Goal: Task Accomplishment & Management: Complete application form

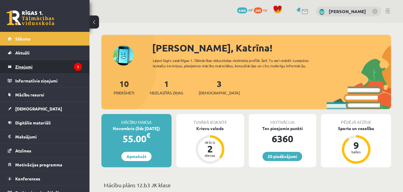
click at [32, 66] on legend "Ziņojumi 1" at bounding box center [48, 67] width 67 height 14
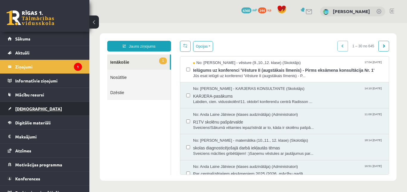
click at [33, 111] on link "[DEMOGRAPHIC_DATA]" at bounding box center [45, 109] width 74 height 14
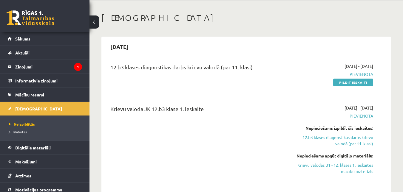
scroll to position [60, 0]
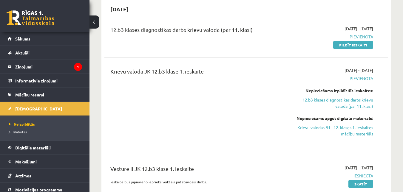
drag, startPoint x: 354, startPoint y: 46, endPoint x: 231, endPoint y: 22, distance: 125.4
click at [354, 46] on link "Pildīt ieskaiti" at bounding box center [353, 45] width 40 height 8
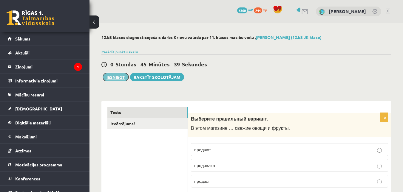
click at [115, 78] on button "Iesniegt" at bounding box center [116, 77] width 26 height 8
click at [129, 124] on link "Izvērtējums!" at bounding box center [147, 123] width 80 height 11
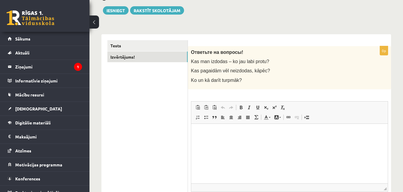
scroll to position [89, 0]
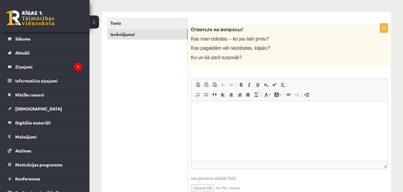
click at [208, 110] on p "Editor, wiswyg-editor-user-answer-47433955132160" at bounding box center [289, 110] width 185 height 6
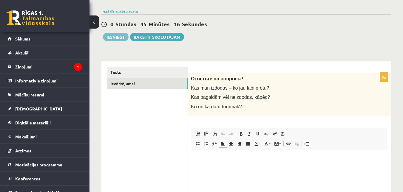
scroll to position [30, 0]
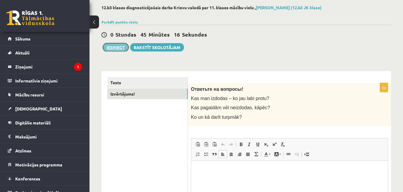
click at [116, 47] on button "Iesniegt" at bounding box center [116, 47] width 26 height 8
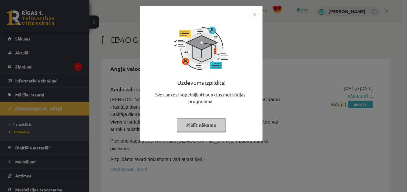
click at [252, 14] on img "Close" at bounding box center [254, 14] width 9 height 9
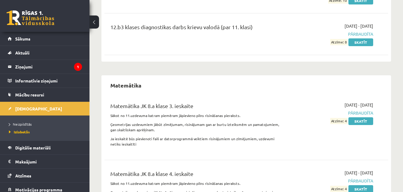
scroll to position [1832, 0]
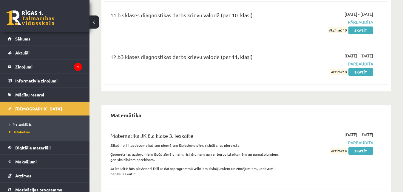
click at [347, 75] on span "Atzīme: 8" at bounding box center [338, 72] width 17 height 6
click at [369, 76] on link "Skatīt" at bounding box center [360, 72] width 25 height 8
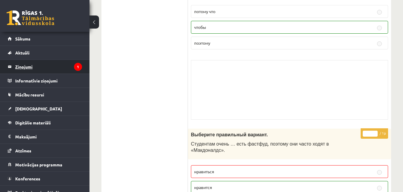
scroll to position [3482, 0]
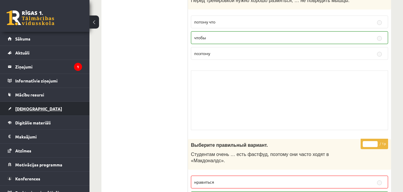
click at [23, 108] on span "[DEMOGRAPHIC_DATA]" at bounding box center [38, 108] width 47 height 5
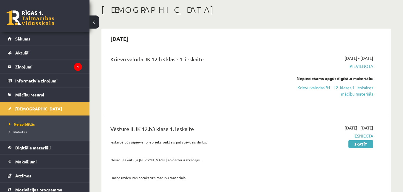
scroll to position [30, 0]
click at [346, 91] on link "Krievu valodas B1 - 12. klases 1. ieskaites mācību materiāls" at bounding box center [332, 91] width 82 height 13
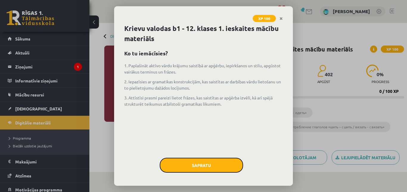
click at [204, 168] on button "Sapratu" at bounding box center [201, 165] width 83 height 15
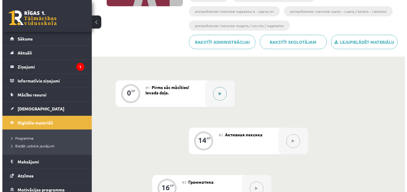
scroll to position [119, 0]
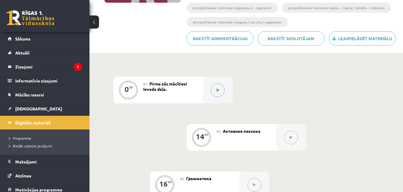
click at [222, 97] on button at bounding box center [218, 90] width 14 height 14
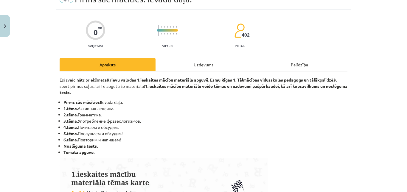
click at [200, 63] on div "Uzdevums" at bounding box center [204, 64] width 96 height 13
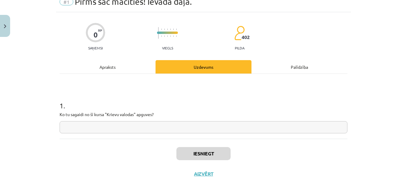
scroll to position [38, 0]
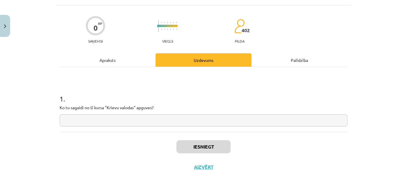
drag, startPoint x: 142, startPoint y: 120, endPoint x: 209, endPoint y: 106, distance: 68.6
click at [142, 119] on input "text" at bounding box center [204, 120] width 288 height 12
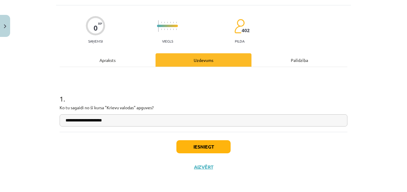
type input "**********"
click at [194, 145] on button "Iesniegt" at bounding box center [203, 146] width 54 height 13
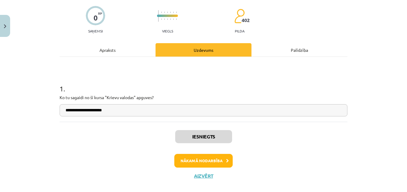
scroll to position [57, 0]
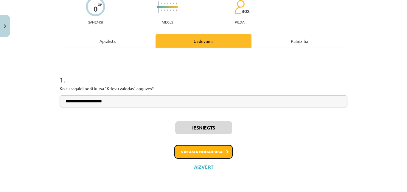
click at [220, 147] on button "Nākamā nodarbība" at bounding box center [203, 152] width 58 height 14
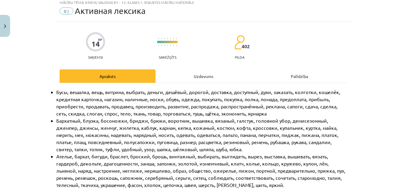
scroll to position [15, 0]
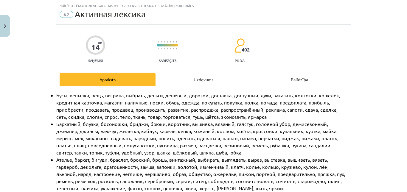
click at [199, 86] on div "Uzdevums" at bounding box center [204, 79] width 96 height 13
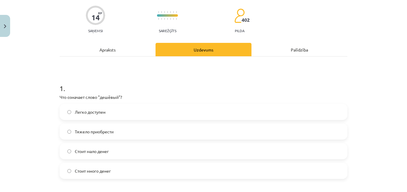
click at [131, 50] on div "Apraksts" at bounding box center [108, 49] width 96 height 13
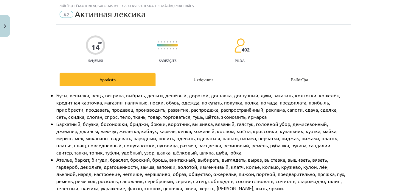
click at [175, 78] on div "Uzdevums" at bounding box center [204, 79] width 96 height 13
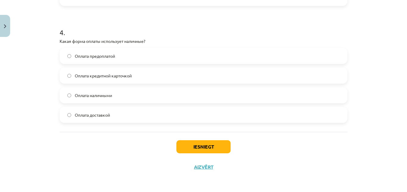
scroll to position [458, 0]
click at [205, 145] on button "Iesniegt" at bounding box center [203, 146] width 54 height 13
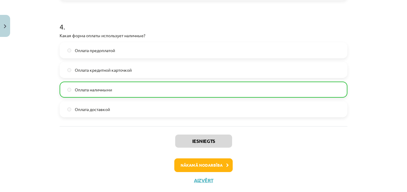
scroll to position [477, 0]
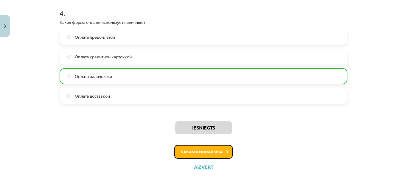
click at [200, 150] on button "Nākamā nodarbība" at bounding box center [203, 152] width 58 height 14
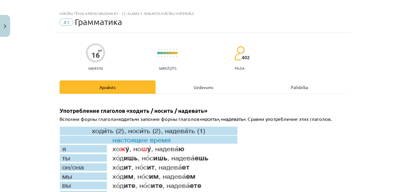
scroll to position [0, 0]
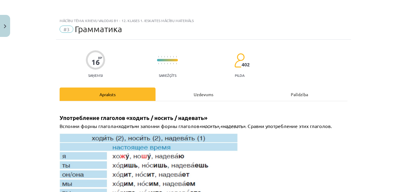
click at [201, 96] on div "Uzdevums" at bounding box center [204, 94] width 96 height 13
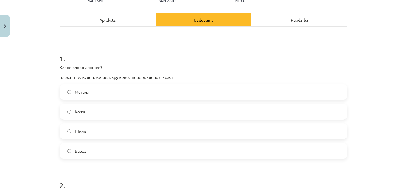
scroll to position [45, 0]
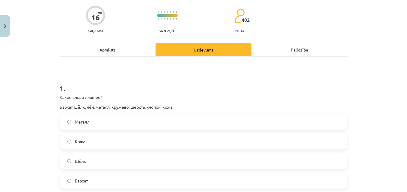
click at [93, 52] on div "Apraksts" at bounding box center [108, 49] width 96 height 13
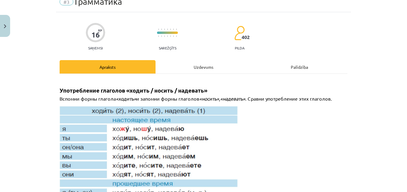
scroll to position [0, 0]
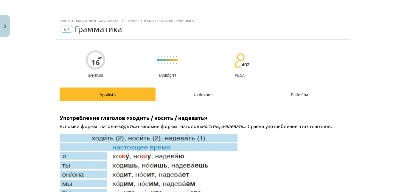
click at [192, 97] on div "Uzdevums" at bounding box center [204, 94] width 96 height 13
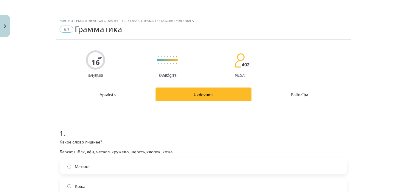
click at [110, 95] on div "Apraksts" at bounding box center [108, 94] width 96 height 13
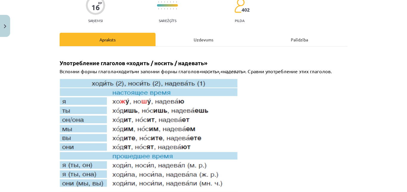
scroll to position [15, 0]
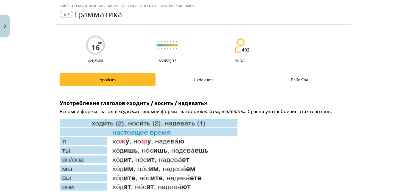
click at [198, 79] on div "Uzdevums" at bounding box center [204, 79] width 96 height 13
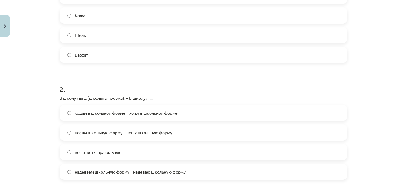
scroll to position [75, 0]
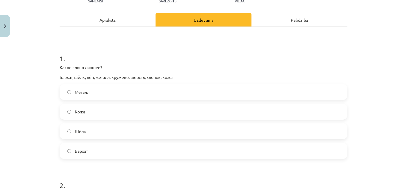
click at [115, 21] on div "Apraksts" at bounding box center [108, 19] width 96 height 13
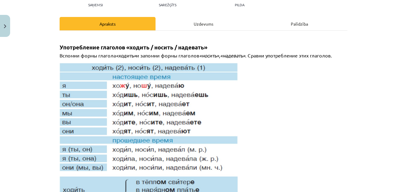
scroll to position [0, 0]
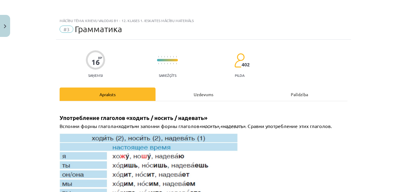
click at [199, 92] on div "Uzdevums" at bounding box center [204, 94] width 96 height 13
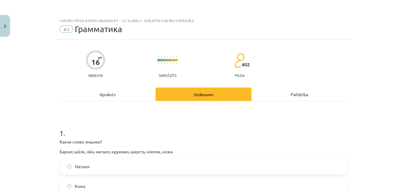
click at [104, 95] on div "Apraksts" at bounding box center [108, 94] width 96 height 13
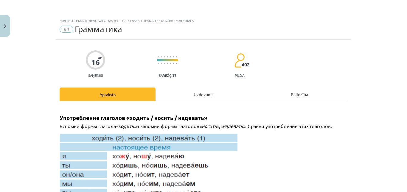
drag, startPoint x: 203, startPoint y: 97, endPoint x: 203, endPoint y: 100, distance: 3.6
click at [203, 99] on div "Uzdevums" at bounding box center [204, 94] width 96 height 13
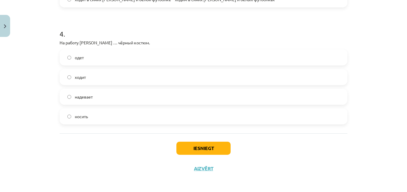
scroll to position [462, 0]
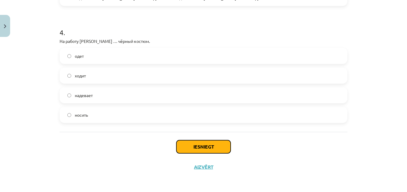
click at [207, 152] on button "Iesniegt" at bounding box center [203, 146] width 54 height 13
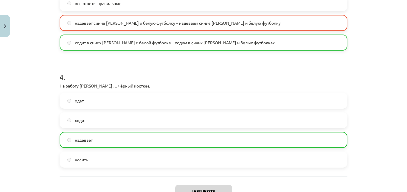
scroll to position [487, 0]
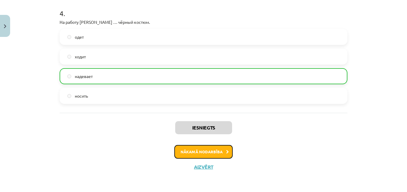
click at [209, 155] on button "Nākamā nodarbība" at bounding box center [203, 152] width 58 height 14
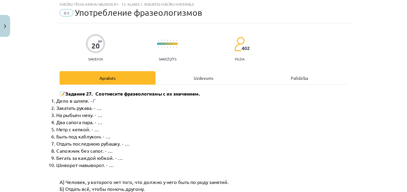
scroll to position [15, 0]
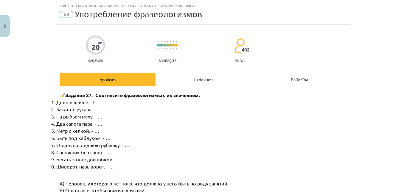
click at [205, 80] on div "Uzdevums" at bounding box center [204, 79] width 96 height 13
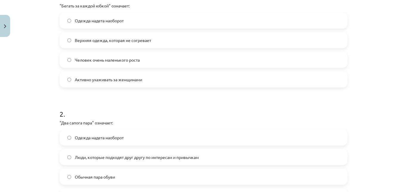
scroll to position [0, 0]
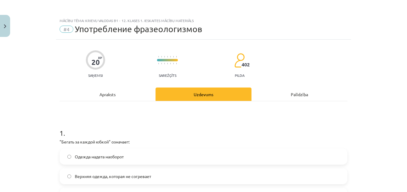
click at [108, 92] on div "Apraksts" at bounding box center [108, 94] width 96 height 13
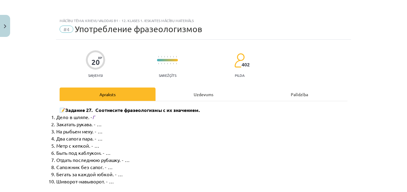
click at [201, 95] on div "Uzdevums" at bounding box center [204, 94] width 96 height 13
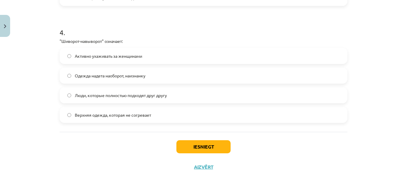
scroll to position [458, 0]
click at [211, 139] on div "Iesniegt Aizvērt" at bounding box center [204, 153] width 288 height 42
click at [211, 147] on button "Iesniegt" at bounding box center [203, 146] width 54 height 13
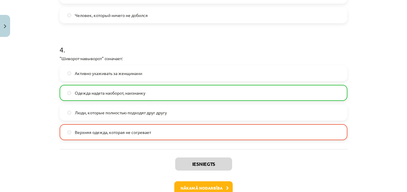
scroll to position [477, 0]
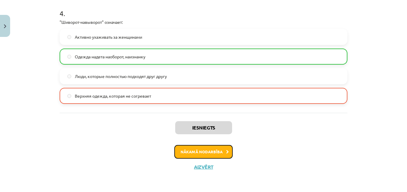
click at [212, 153] on button "Nākamā nodarbība" at bounding box center [203, 152] width 58 height 14
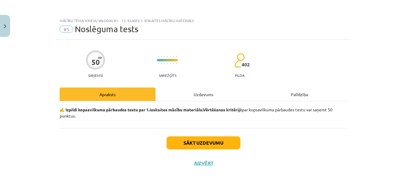
scroll to position [0, 0]
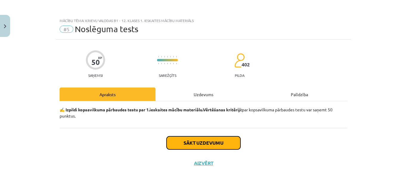
click at [172, 146] on button "Sākt uzdevumu" at bounding box center [204, 143] width 74 height 13
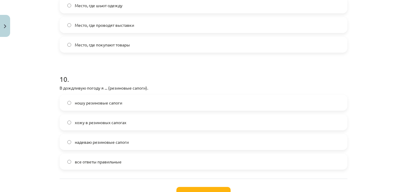
scroll to position [1133, 0]
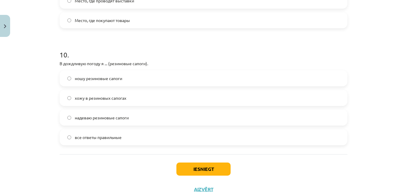
click at [66, 85] on label "ношу резиновые сапоги" at bounding box center [203, 78] width 287 height 15
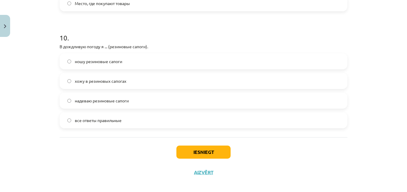
scroll to position [1166, 0]
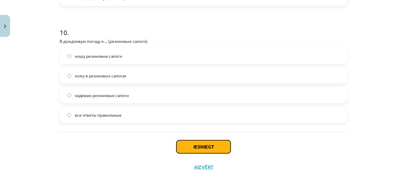
click at [204, 145] on button "Iesniegt" at bounding box center [203, 146] width 54 height 13
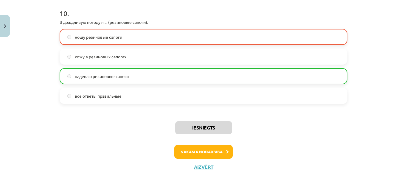
scroll to position [1185, 0]
drag, startPoint x: 207, startPoint y: 150, endPoint x: 207, endPoint y: 154, distance: 3.3
click at [207, 153] on button "Nākamā nodarbība" at bounding box center [203, 152] width 58 height 14
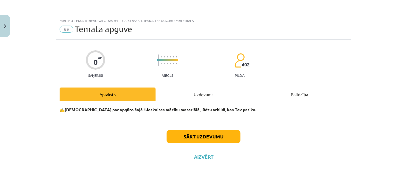
click at [193, 131] on div "Sākt uzdevumu Aizvērt" at bounding box center [204, 143] width 288 height 42
drag, startPoint x: 193, startPoint y: 131, endPoint x: 190, endPoint y: 137, distance: 6.4
click at [193, 132] on div "Sākt uzdevumu Aizvērt" at bounding box center [204, 143] width 288 height 42
click at [190, 136] on button "Sākt uzdevumu" at bounding box center [204, 136] width 74 height 13
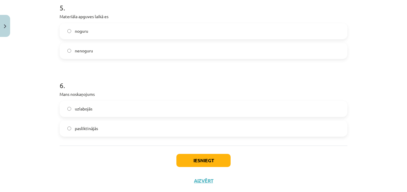
scroll to position [550, 0]
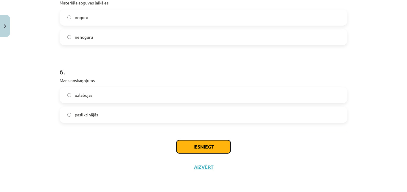
click at [196, 145] on button "Iesniegt" at bounding box center [203, 146] width 54 height 13
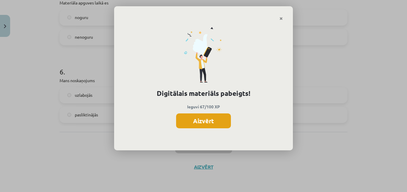
click at [209, 119] on button "Aizvērt" at bounding box center [203, 121] width 55 height 15
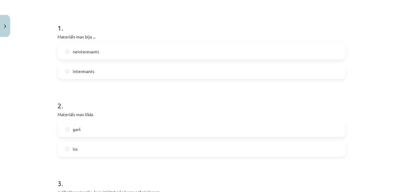
scroll to position [0, 0]
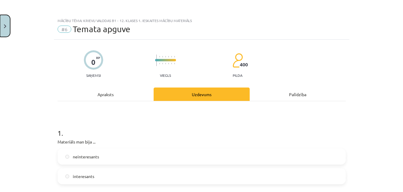
click at [9, 26] on button "Close" at bounding box center [5, 26] width 10 height 22
click at [28, 38] on div "Mācību tēma: Krievu valodas b1 - 12. klases 1. ieskaites mācību materiāls #6 Te…" at bounding box center [201, 96] width 403 height 192
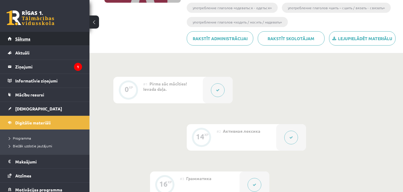
click at [25, 36] on span "Sākums" at bounding box center [22, 38] width 15 height 5
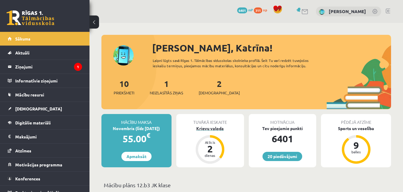
click at [213, 129] on div "Krievu valoda" at bounding box center [210, 129] width 68 height 6
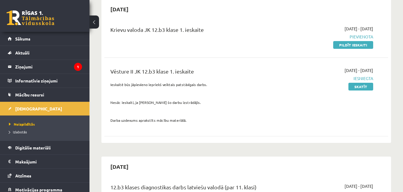
scroll to position [30, 0]
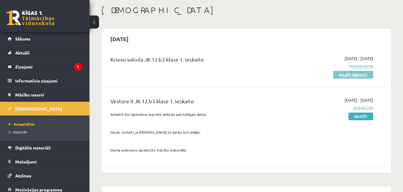
click at [349, 73] on link "Pildīt ieskaiti" at bounding box center [353, 75] width 40 height 8
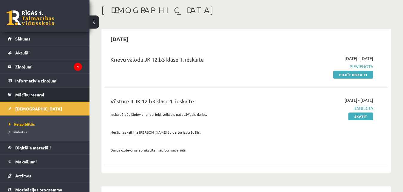
click at [32, 95] on span "Mācību resursi" at bounding box center [29, 94] width 29 height 5
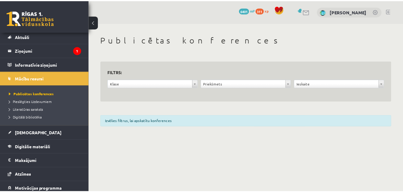
scroll to position [30, 0]
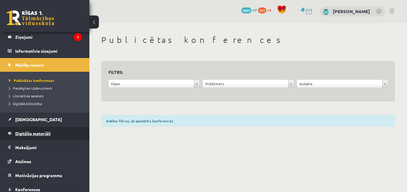
click at [42, 135] on span "Digitālie materiāli" at bounding box center [32, 133] width 35 height 5
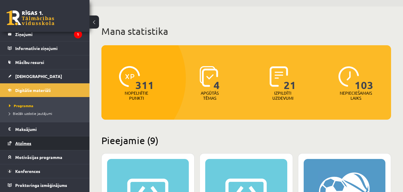
scroll to position [30, 0]
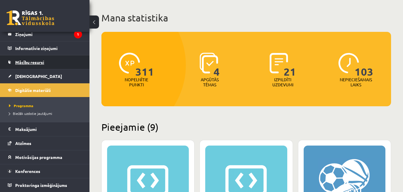
click at [23, 64] on span "Mācību resursi" at bounding box center [29, 62] width 29 height 5
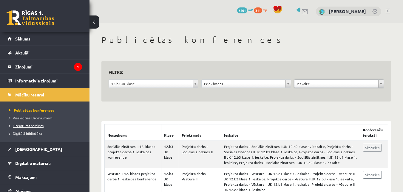
click at [29, 127] on span "Literatūras saraksts" at bounding box center [26, 125] width 35 height 5
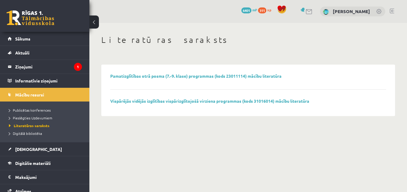
click at [32, 136] on li "Digitālā bibliotēka" at bounding box center [46, 134] width 75 height 8
click at [31, 134] on span "Digitālā bibliotēka" at bounding box center [28, 133] width 38 height 5
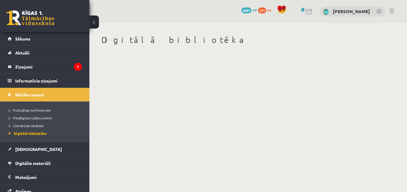
click at [145, 167] on body "0 Dāvanas 6401 mP 311 xp Katrīna Šēnfelde Sākums Aktuāli Kā mācīties eSKOLĀ Kon…" at bounding box center [203, 96] width 407 height 192
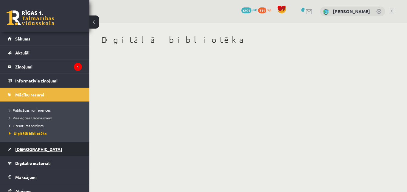
click at [19, 152] on link "[DEMOGRAPHIC_DATA]" at bounding box center [45, 150] width 74 height 14
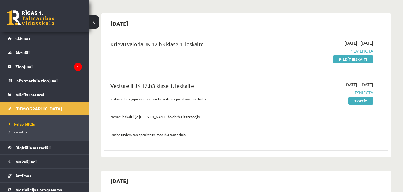
scroll to position [60, 0]
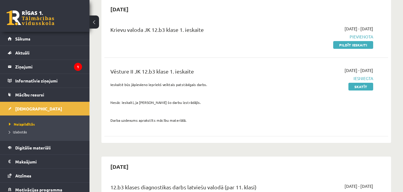
click at [349, 41] on div "2025-10-01 - 2025-10-15 Pievienota Pildīt ieskaiti" at bounding box center [332, 37] width 91 height 22
click at [349, 42] on link "Pildīt ieskaiti" at bounding box center [353, 45] width 40 height 8
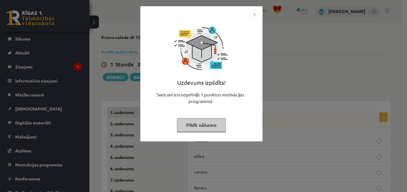
click at [255, 13] on img "Close" at bounding box center [254, 14] width 9 height 9
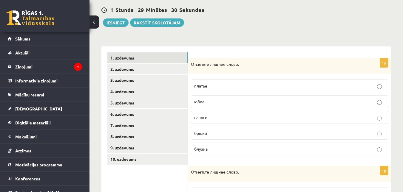
scroll to position [60, 0]
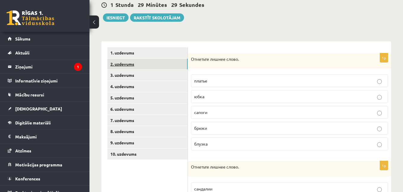
click at [142, 63] on link "2. uzdevums" at bounding box center [147, 64] width 80 height 11
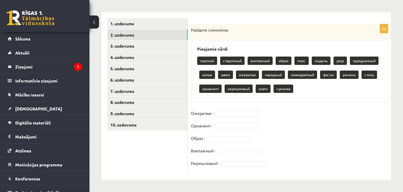
scroll to position [91, 0]
click at [210, 72] on p "колье" at bounding box center [207, 75] width 16 height 8
click at [209, 75] on p "колье" at bounding box center [207, 75] width 16 height 8
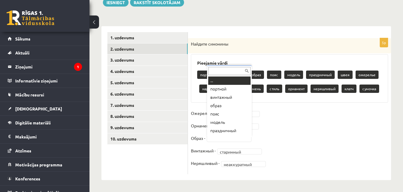
scroll to position [7, 0]
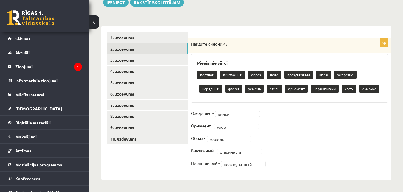
click at [348, 89] on p "клатч" at bounding box center [348, 89] width 15 height 8
click at [365, 86] on p "сумочка" at bounding box center [369, 89] width 20 height 8
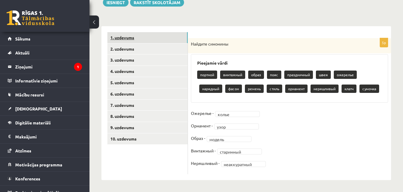
click at [170, 36] on link "1. uzdevums" at bounding box center [147, 37] width 80 height 11
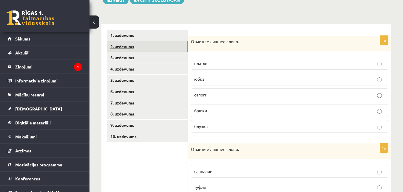
click at [165, 49] on link "2. uzdevums" at bounding box center [147, 46] width 80 height 11
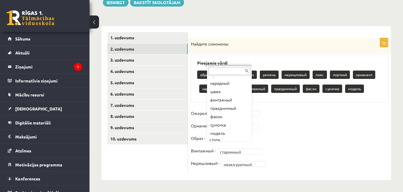
scroll to position [74, 0]
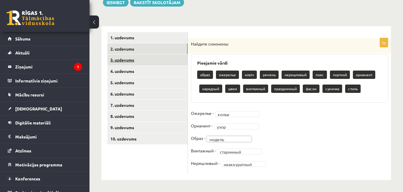
click at [151, 56] on link "3. uzdevums" at bounding box center [147, 60] width 80 height 11
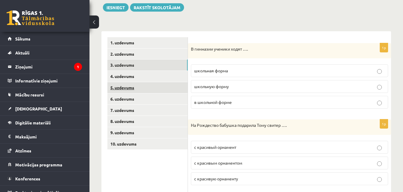
scroll to position [75, 0]
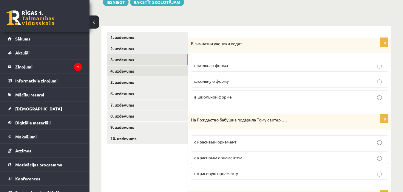
click at [140, 75] on link "4. uzdevums" at bounding box center [147, 71] width 80 height 11
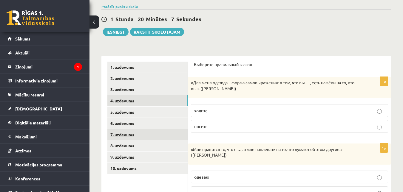
scroll to position [60, 0]
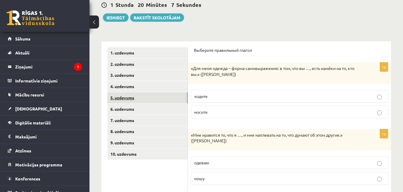
click at [140, 99] on link "5. uzdevums" at bounding box center [147, 97] width 80 height 11
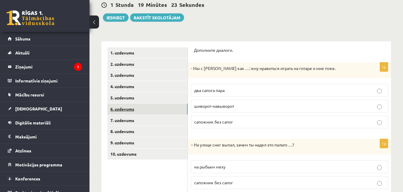
click at [133, 108] on link "6. uzdevums" at bounding box center [147, 109] width 80 height 11
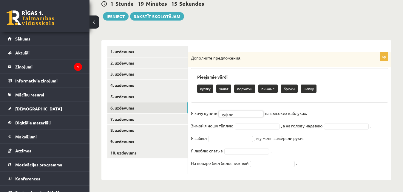
scroll to position [63, 0]
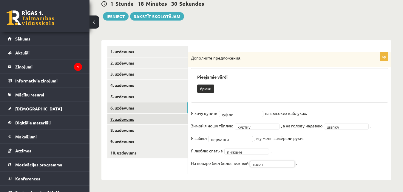
click at [140, 118] on link "7. uzdevums" at bounding box center [147, 119] width 80 height 11
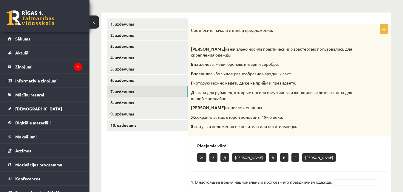
scroll to position [89, 0]
click at [193, 49] on strong "А" at bounding box center [208, 48] width 34 height 5
click at [217, 54] on p "А изначально носила практический характер: ею пользовались для скрепления одежд…" at bounding box center [274, 52] width 167 height 12
click at [218, 56] on p "А изначально носила практический характер: ею пользовались для скрепления одежд…" at bounding box center [274, 52] width 167 height 12
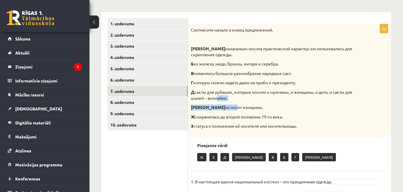
drag, startPoint x: 206, startPoint y: 111, endPoint x: 217, endPoint y: 100, distance: 15.0
click at [216, 98] on div "Соотнесите начало и конец предложений. А изначально носила практический характе…" at bounding box center [289, 80] width 203 height 112
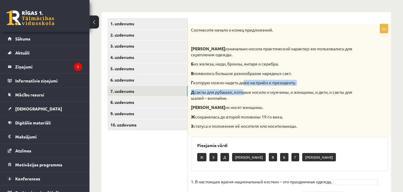
drag, startPoint x: 241, startPoint y: 95, endPoint x: 243, endPoint y: 80, distance: 14.4
click at [244, 80] on div "Соотнесите начало и конец предложений. А изначально носила практический характе…" at bounding box center [289, 80] width 203 height 112
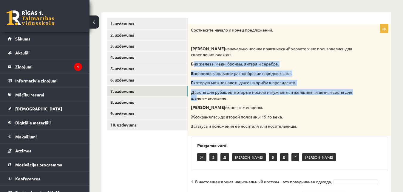
drag, startPoint x: 192, startPoint y: 66, endPoint x: 193, endPoint y: 103, distance: 37.0
click at [193, 103] on div "Соотнесите начало и конец предложений. А изначально носила практический характе…" at bounding box center [289, 80] width 203 height 112
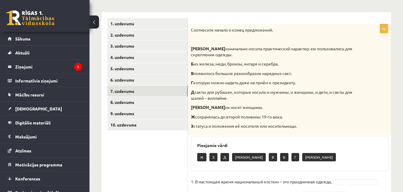
click at [319, 120] on p "Ж сохранялась до второй половины 19-го века." at bounding box center [274, 117] width 167 height 6
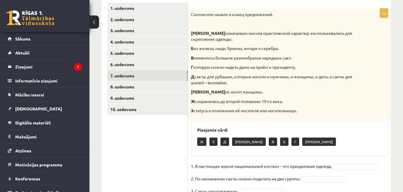
scroll to position [119, 0]
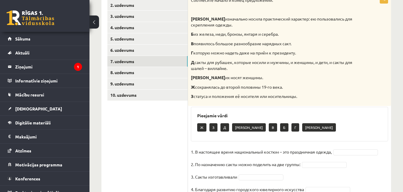
click at [200, 131] on p "Ж" at bounding box center [201, 127] width 9 height 8
click at [213, 132] on p "З" at bounding box center [213, 127] width 8 height 8
click at [230, 131] on div "Ж З Д Е В Б Г А" at bounding box center [289, 128] width 185 height 14
click at [269, 129] on p "В" at bounding box center [273, 127] width 8 height 8
drag, startPoint x: 253, startPoint y: 128, endPoint x: 273, endPoint y: 128, distance: 19.7
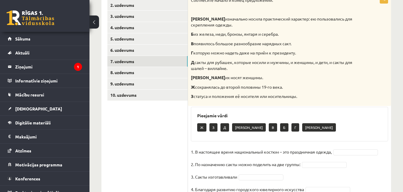
click at [255, 128] on div "Ж З Д Е В Б Г А" at bounding box center [289, 128] width 185 height 14
click at [273, 128] on div "Ж З Д Е В Б Г А" at bounding box center [289, 128] width 185 height 14
click at [284, 129] on div "Ж З Д Е В Б Г А" at bounding box center [289, 128] width 185 height 14
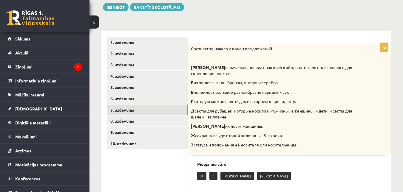
scroll to position [59, 0]
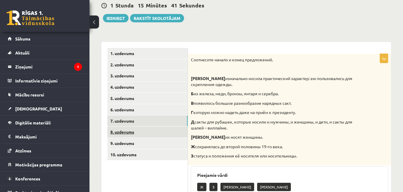
click at [137, 133] on link "8. uzdevums" at bounding box center [147, 132] width 80 height 11
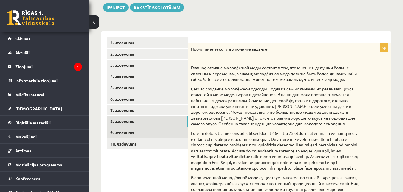
scroll to position [66, 0]
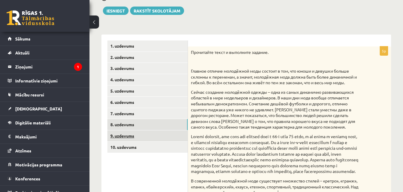
click at [143, 141] on link "9. uzdevums" at bounding box center [147, 136] width 80 height 11
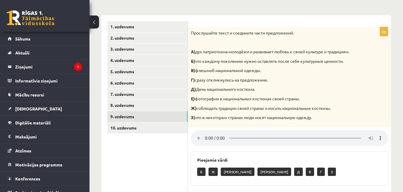
scroll to position [96, 0]
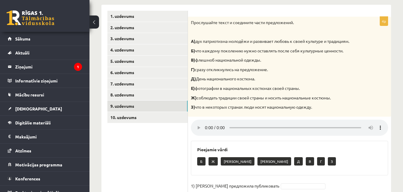
click at [368, 107] on div "Прослушайте текст и соедините части предложений. А) дух патриотизма молодёжи и …" at bounding box center [289, 67] width 203 height 100
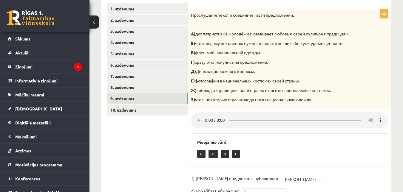
scroll to position [101, 0]
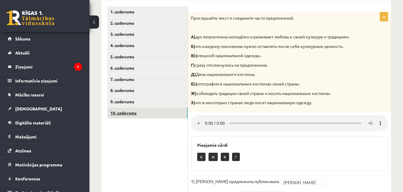
click at [128, 114] on link "10. uzdevums" at bounding box center [147, 113] width 80 height 11
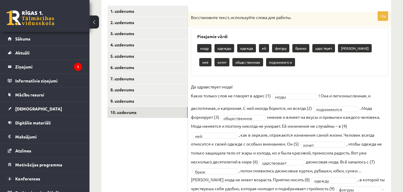
scroll to position [53, 0]
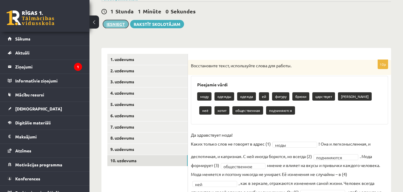
click at [112, 21] on button "Iesniegt" at bounding box center [116, 24] width 26 height 8
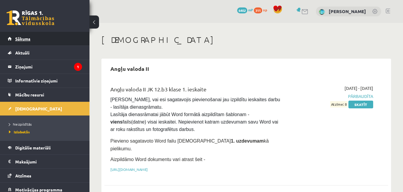
click at [25, 37] on span "Sākums" at bounding box center [22, 38] width 15 height 5
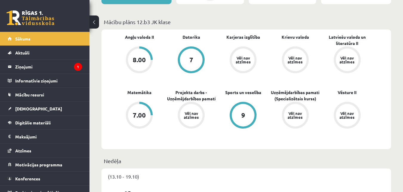
scroll to position [179, 0]
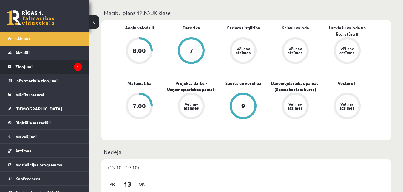
click at [26, 69] on legend "Ziņojumi 1" at bounding box center [48, 67] width 67 height 14
